Goal: Contribute content

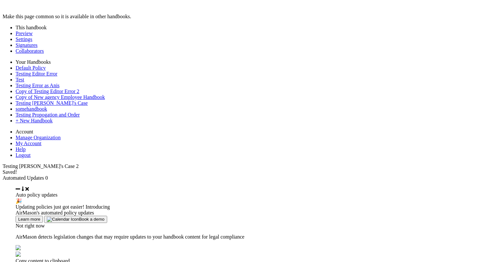
type input "********"
